Goal: Download file/media

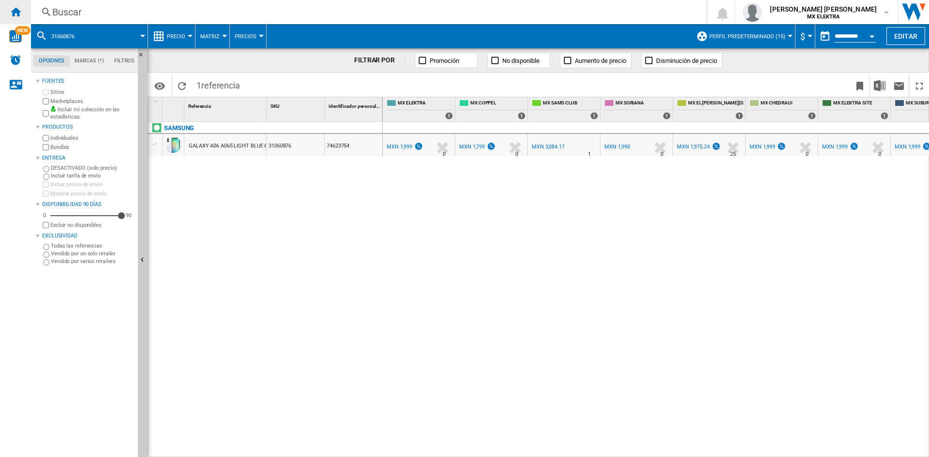
click at [11, 14] on ng-md-icon "Inicio" at bounding box center [16, 12] width 12 height 12
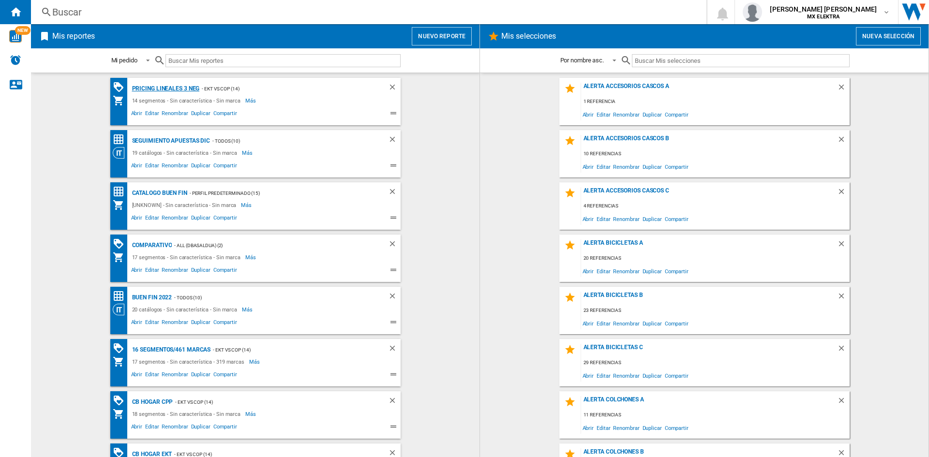
click at [178, 88] on div "Pricing lineales 3 neg" at bounding box center [165, 89] width 70 height 12
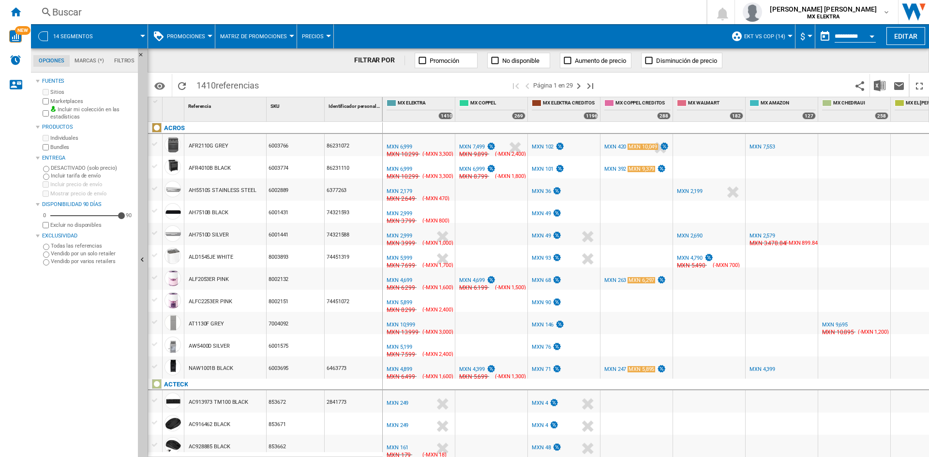
click at [127, 39] on span at bounding box center [124, 36] width 36 height 24
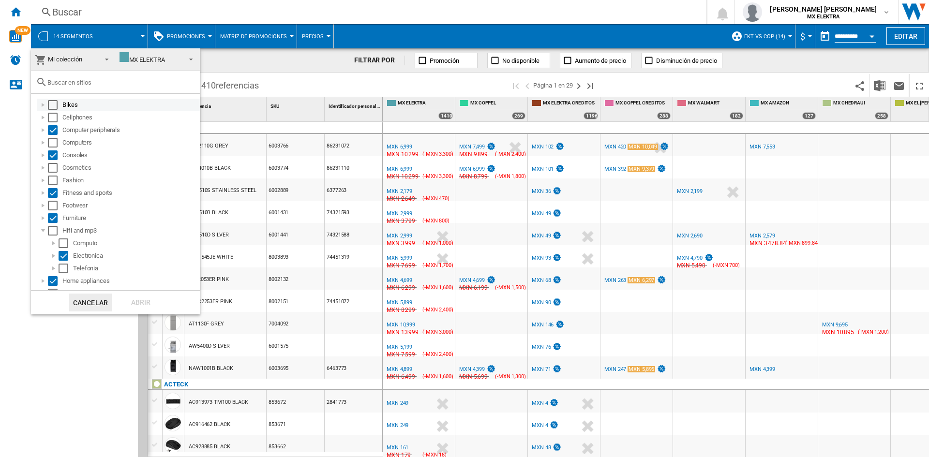
click at [56, 104] on div "Select" at bounding box center [53, 105] width 10 height 10
click at [56, 120] on div "Select" at bounding box center [53, 118] width 10 height 10
click at [54, 146] on div "Select" at bounding box center [53, 143] width 10 height 10
click at [55, 170] on div "Select" at bounding box center [53, 168] width 10 height 10
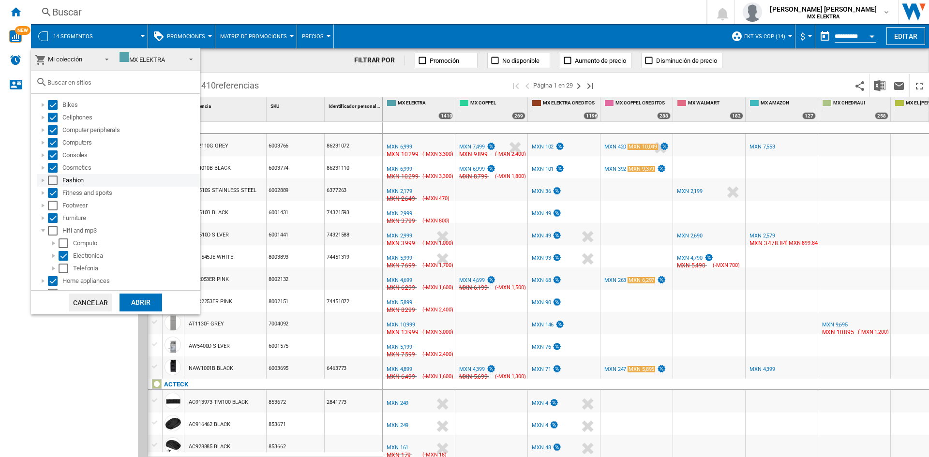
click at [55, 180] on div "Select" at bounding box center [53, 181] width 10 height 10
click at [54, 204] on div "Select" at bounding box center [53, 206] width 10 height 10
click at [56, 229] on div "Select" at bounding box center [53, 231] width 10 height 10
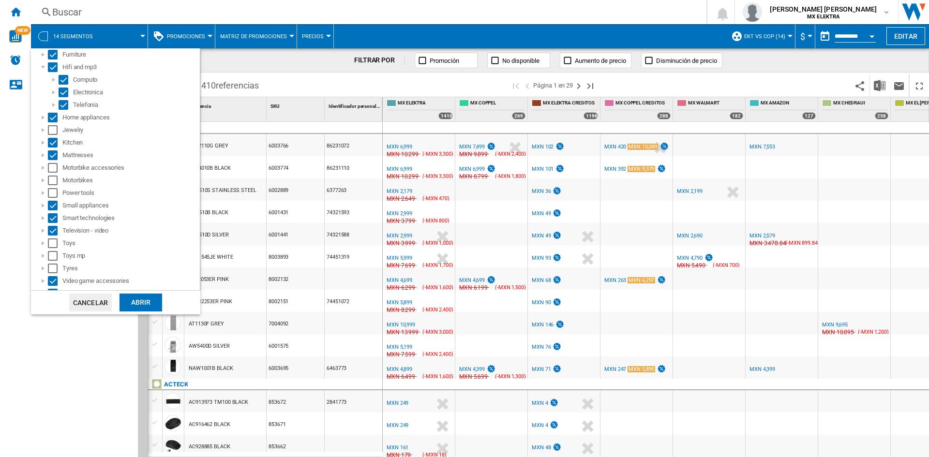
scroll to position [186, 0]
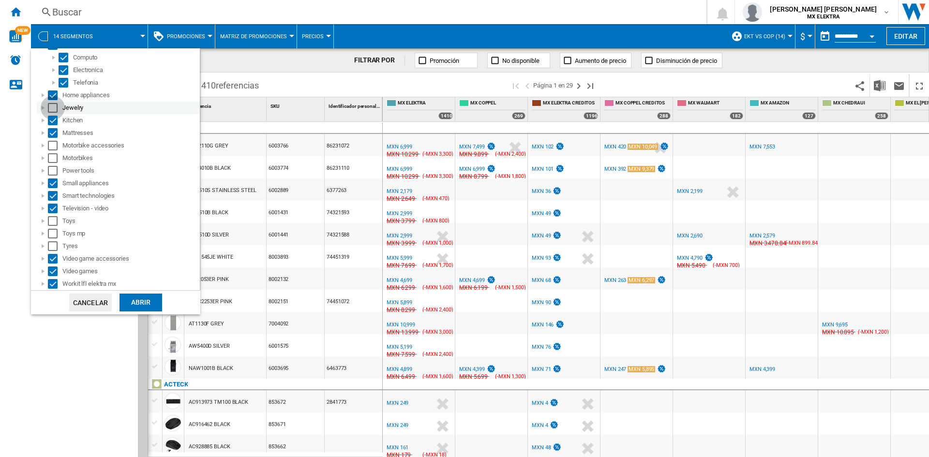
click at [51, 111] on div "Select" at bounding box center [53, 108] width 10 height 10
click at [57, 147] on div "Select" at bounding box center [53, 146] width 10 height 10
click at [55, 158] on div "Select" at bounding box center [53, 158] width 10 height 10
click at [55, 169] on div "Select" at bounding box center [53, 171] width 10 height 10
click at [54, 219] on div "Select" at bounding box center [53, 221] width 10 height 10
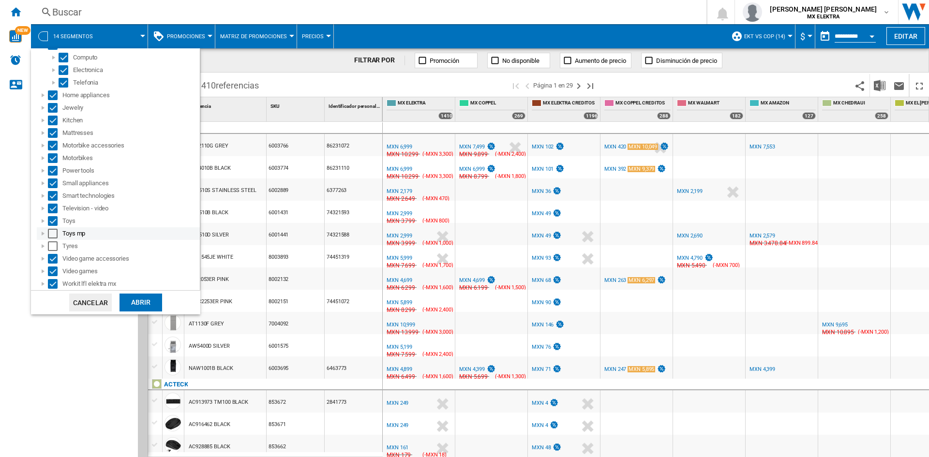
click at [55, 232] on div "Select" at bounding box center [53, 234] width 10 height 10
click at [53, 245] on div "Select" at bounding box center [53, 246] width 10 height 10
click at [141, 302] on div "Abrir" at bounding box center [141, 303] width 43 height 18
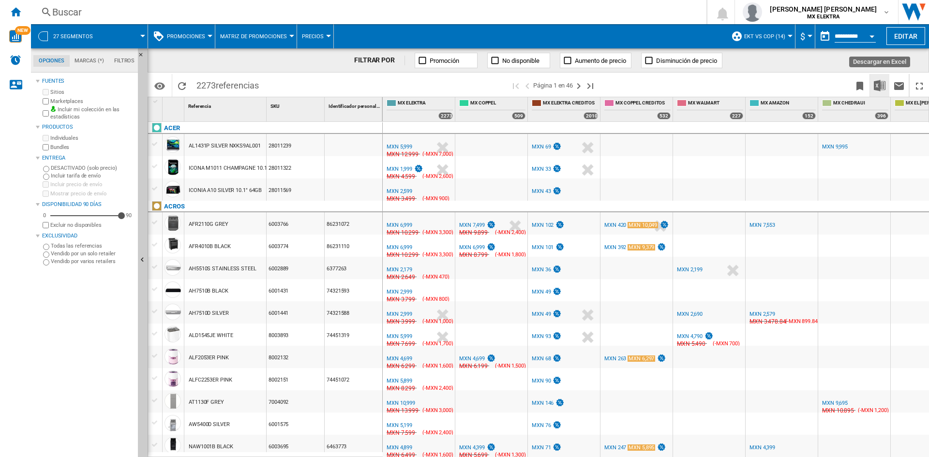
click at [880, 84] on img "Descargar en Excel" at bounding box center [880, 86] width 12 height 12
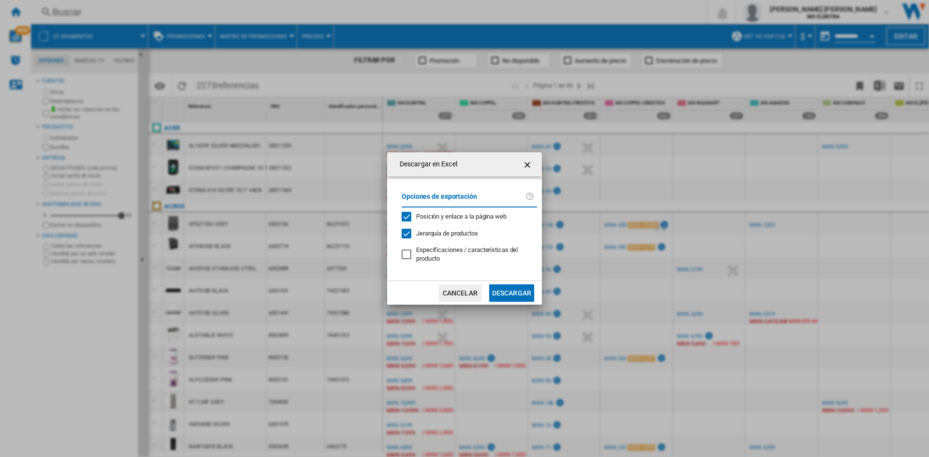
click at [512, 291] on button "Descargar" at bounding box center [511, 293] width 45 height 17
